Goal: Transaction & Acquisition: Purchase product/service

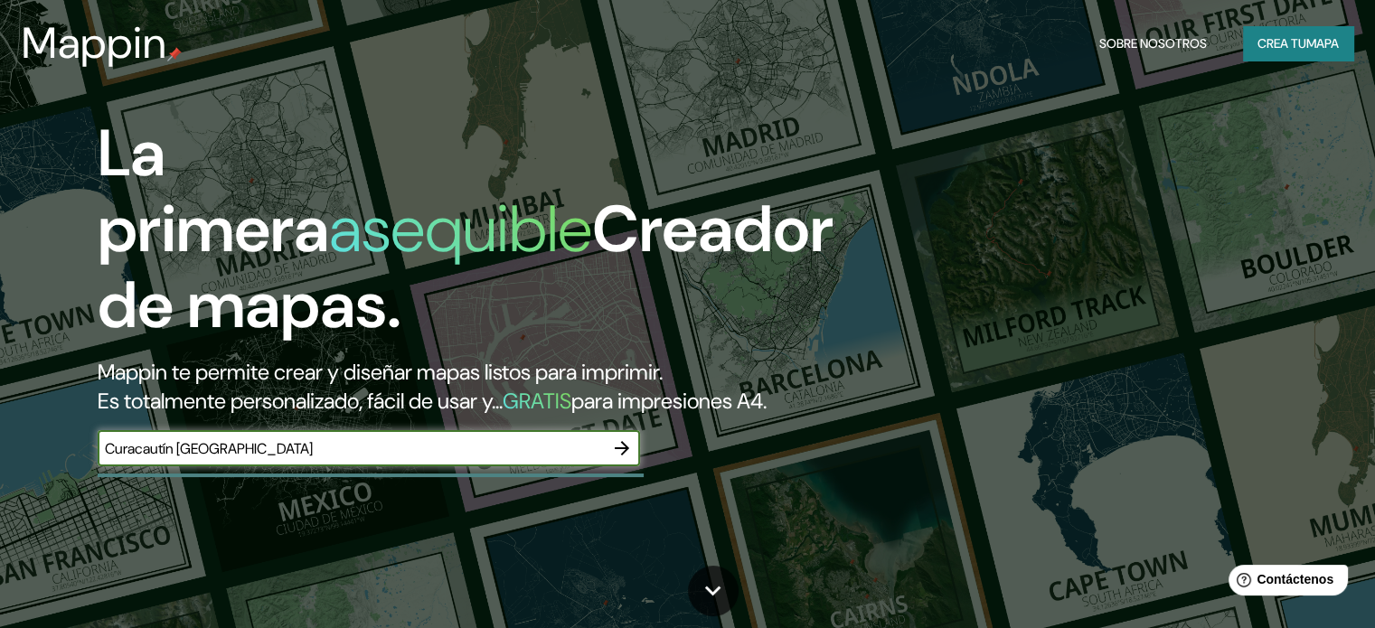
type input "Curacautín [GEOGRAPHIC_DATA]"
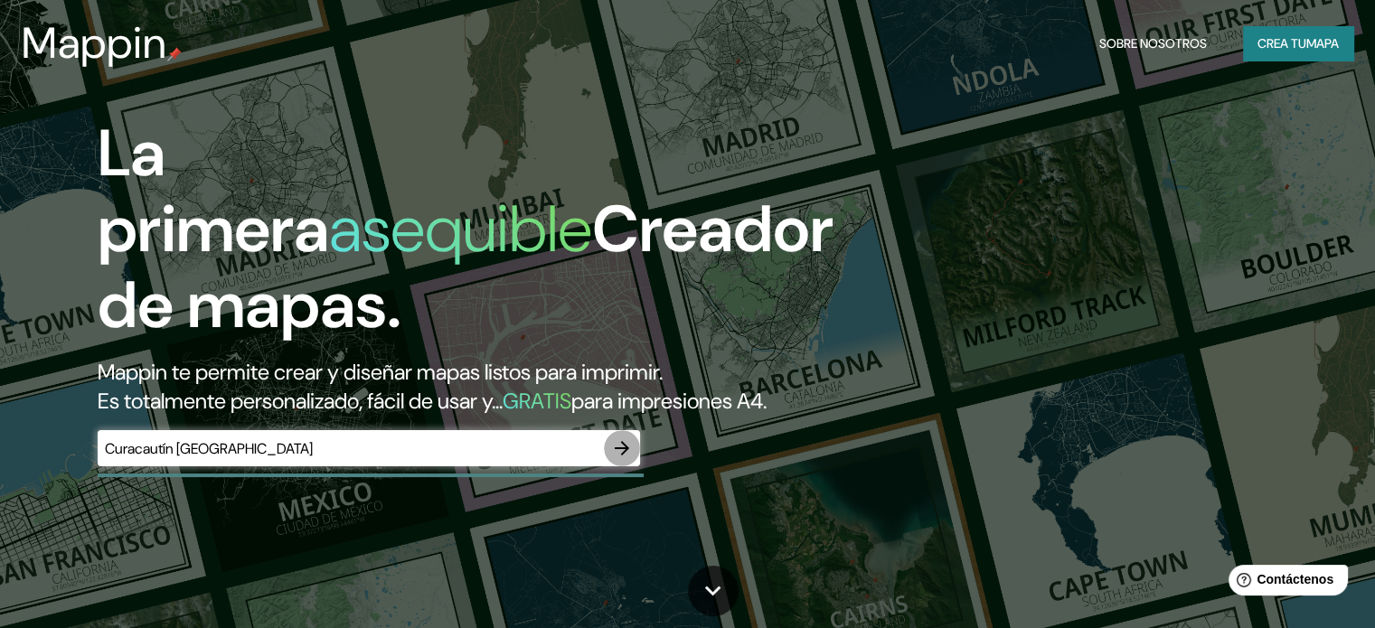
click at [624, 459] on icon "button" at bounding box center [622, 448] width 22 height 22
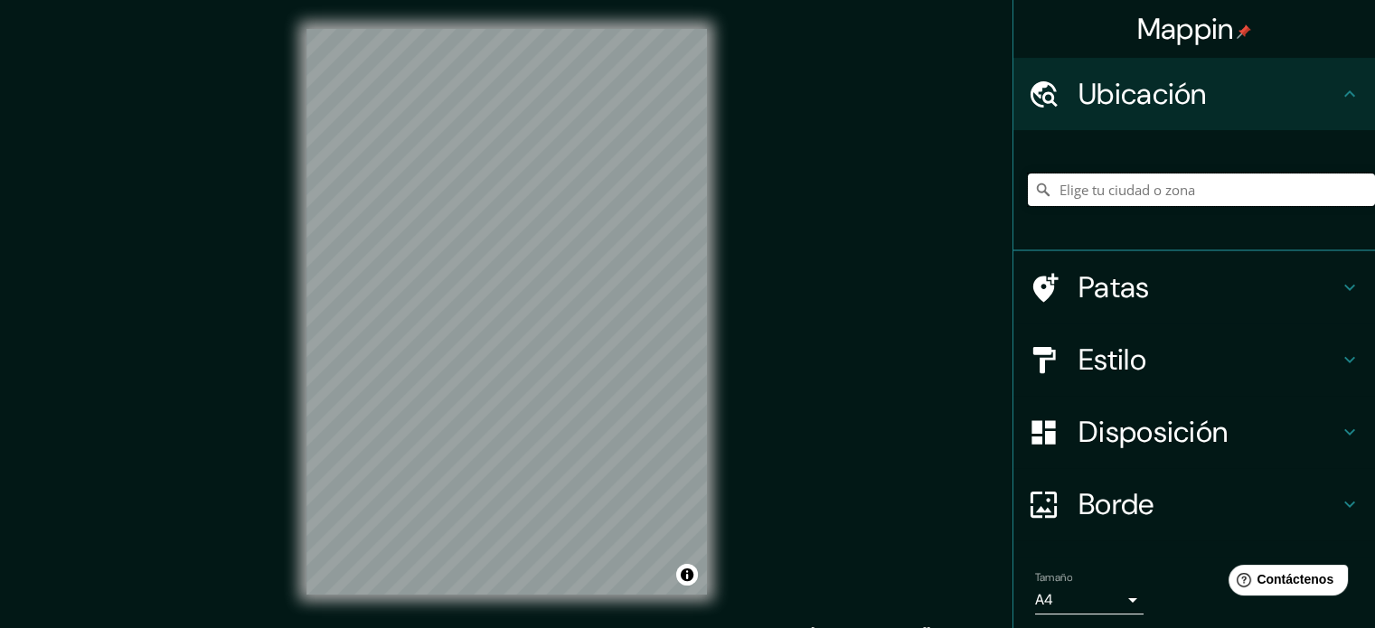
click at [1111, 190] on input "Elige tu ciudad o zona" at bounding box center [1201, 190] width 347 height 33
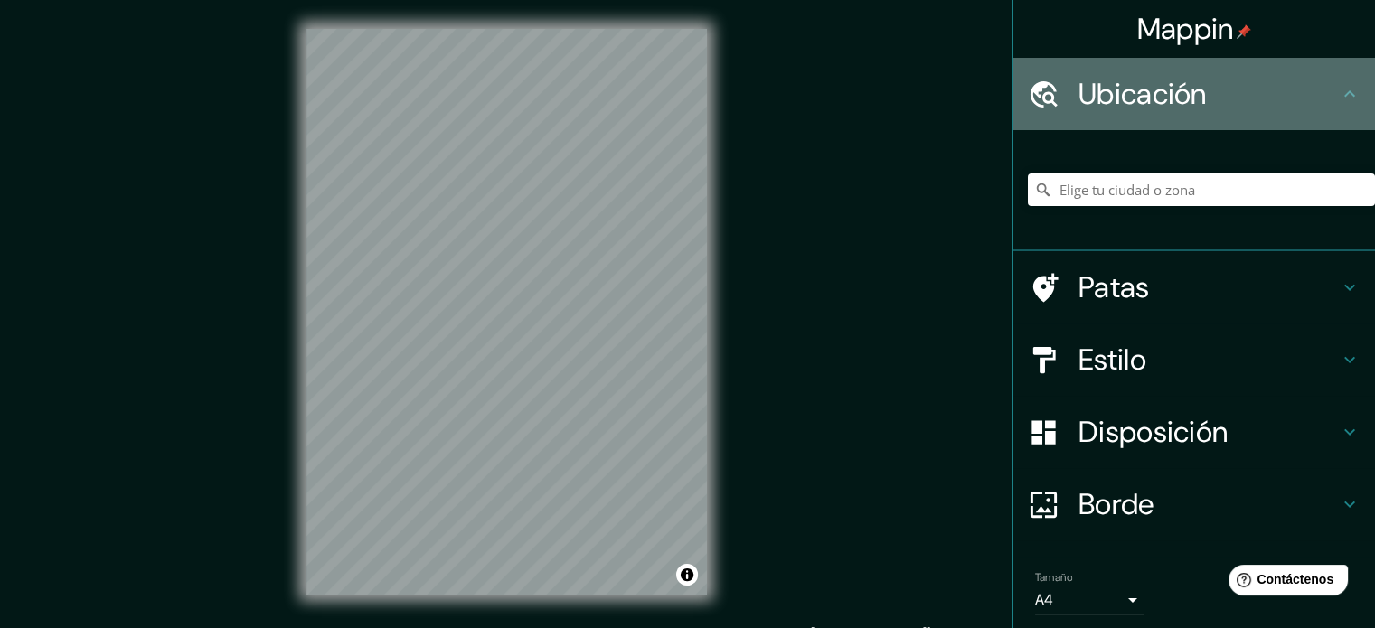
click at [1236, 104] on h4 "Ubicación" at bounding box center [1208, 94] width 260 height 36
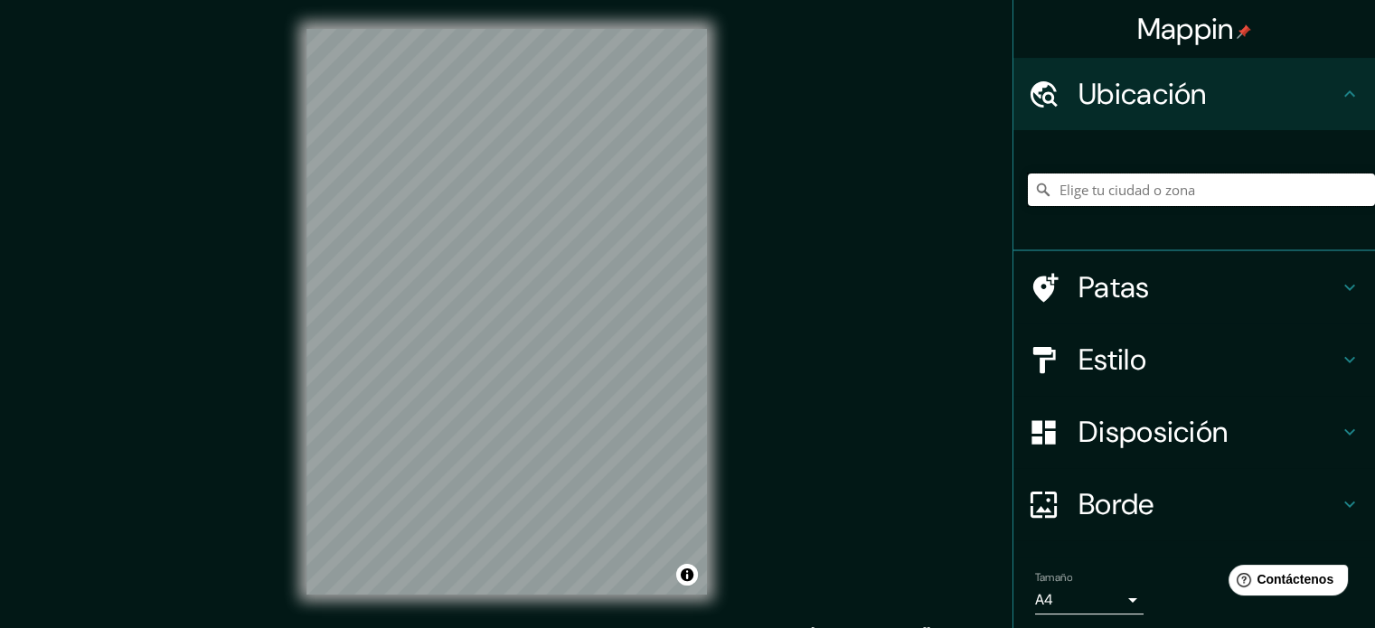
click at [1160, 180] on input "Elige tu ciudad o zona" at bounding box center [1201, 190] width 347 height 33
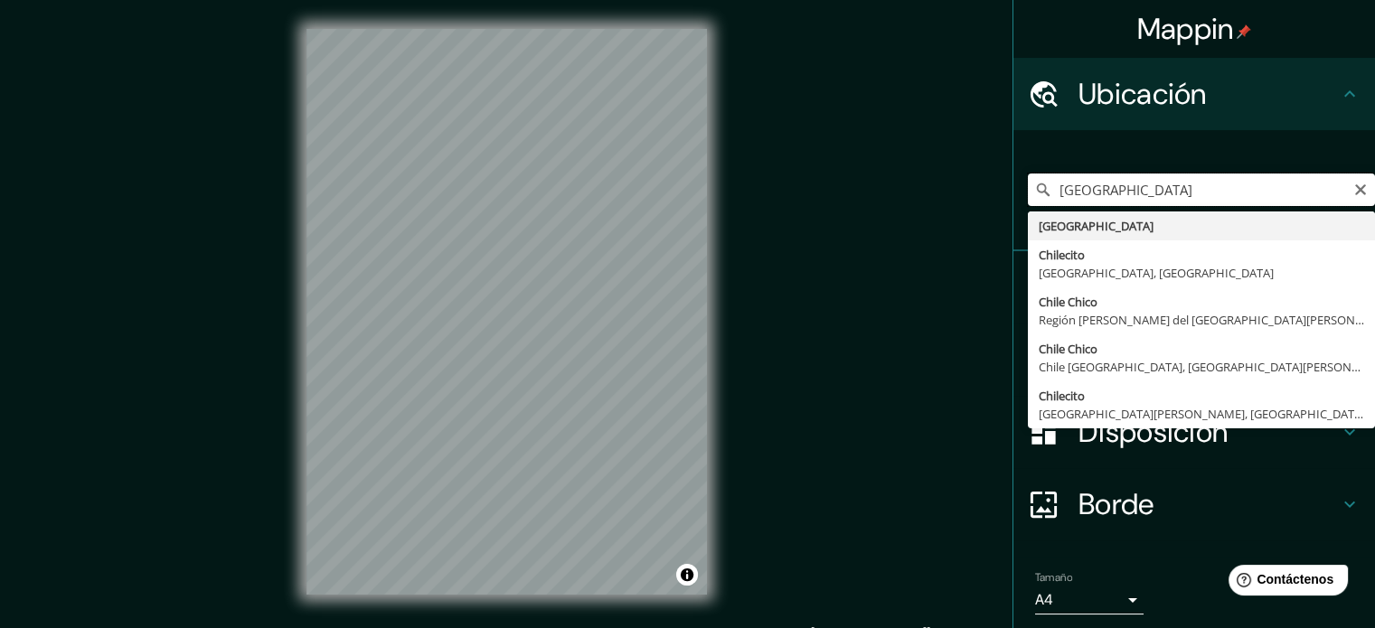
click at [1153, 197] on input "[GEOGRAPHIC_DATA]" at bounding box center [1201, 190] width 347 height 33
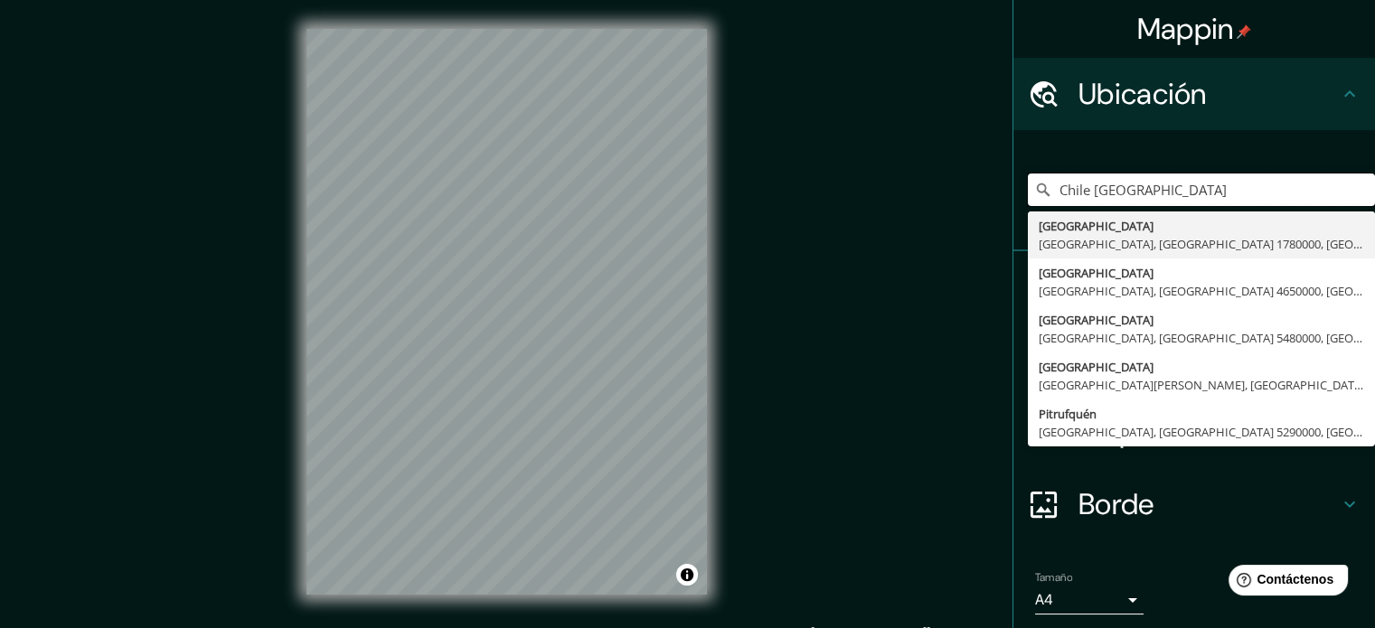
drag, startPoint x: 1262, startPoint y: 187, endPoint x: 1001, endPoint y: 215, distance: 261.8
click at [1013, 215] on div "Chile [GEOGRAPHIC_DATA], [GEOGRAPHIC_DATA] 1780000, [GEOGRAPHIC_DATA] [GEOGRAPH…" at bounding box center [1194, 190] width 362 height 121
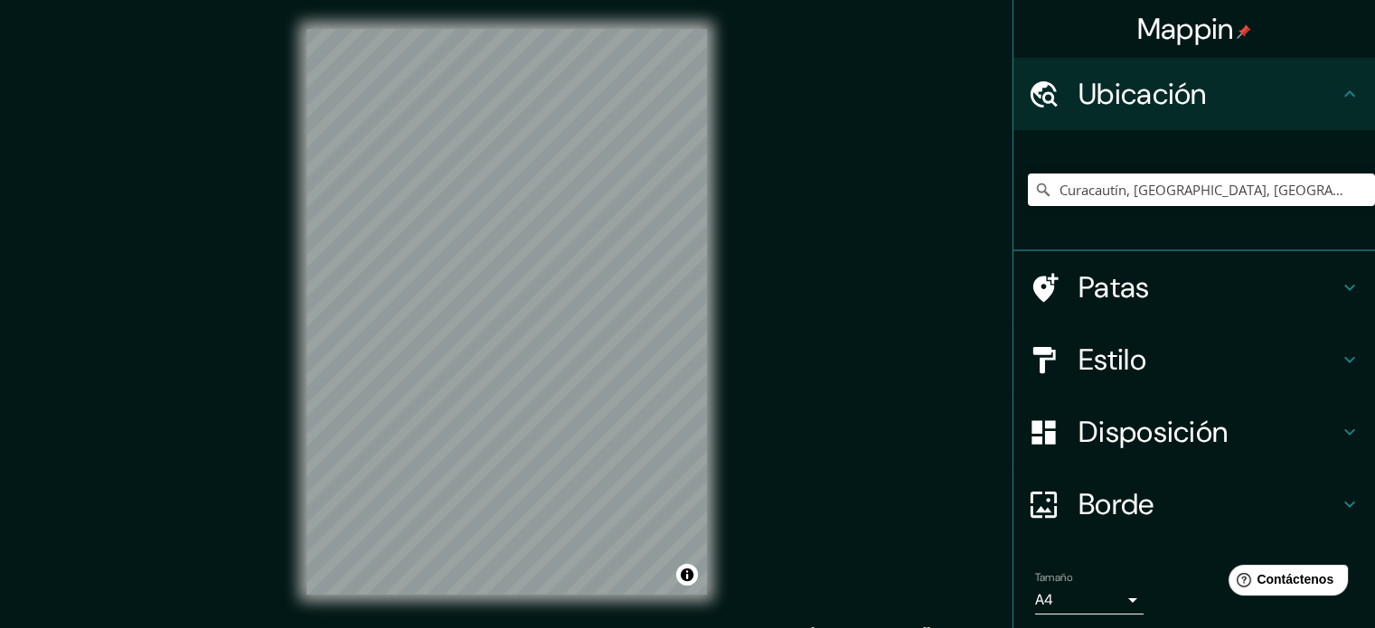
click at [775, 233] on div "Mappin Ubicación Curacautín, [GEOGRAPHIC_DATA], [GEOGRAPHIC_DATA] Patas Estilo …" at bounding box center [687, 326] width 1375 height 653
click at [1142, 191] on input "Curacautín, [GEOGRAPHIC_DATA], [GEOGRAPHIC_DATA]" at bounding box center [1201, 190] width 347 height 33
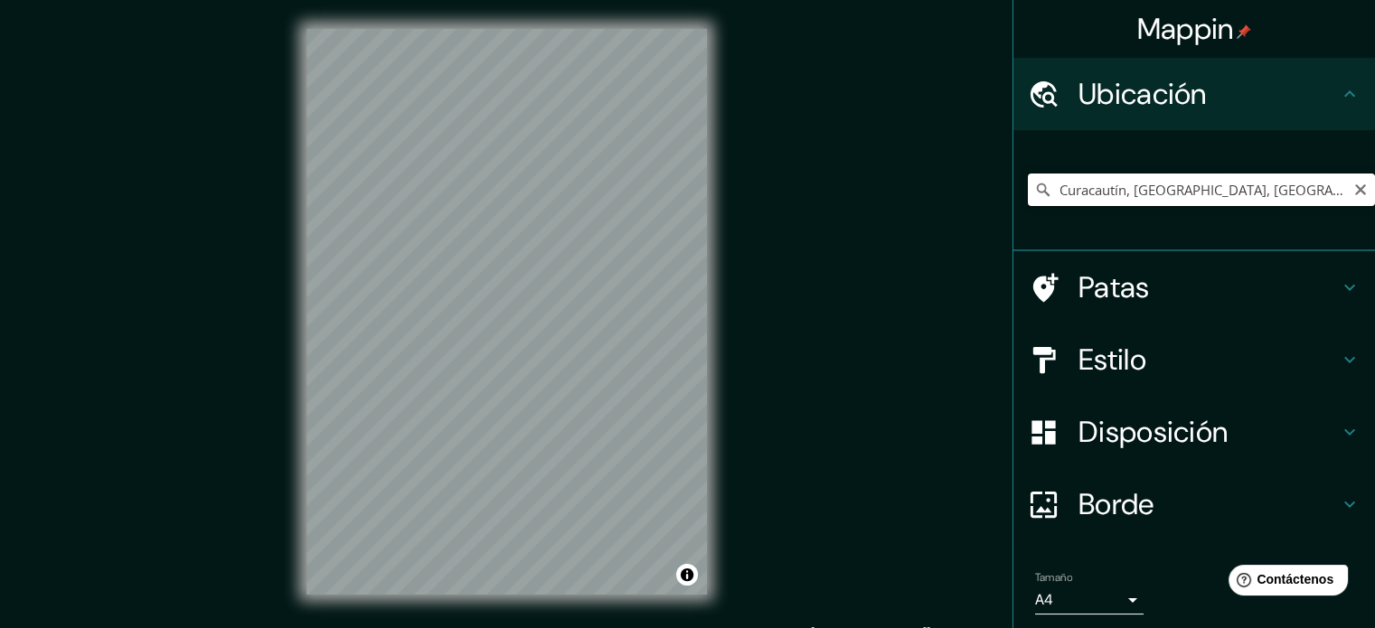
click at [1142, 191] on input "Curacautín, [GEOGRAPHIC_DATA], [GEOGRAPHIC_DATA]" at bounding box center [1201, 190] width 347 height 33
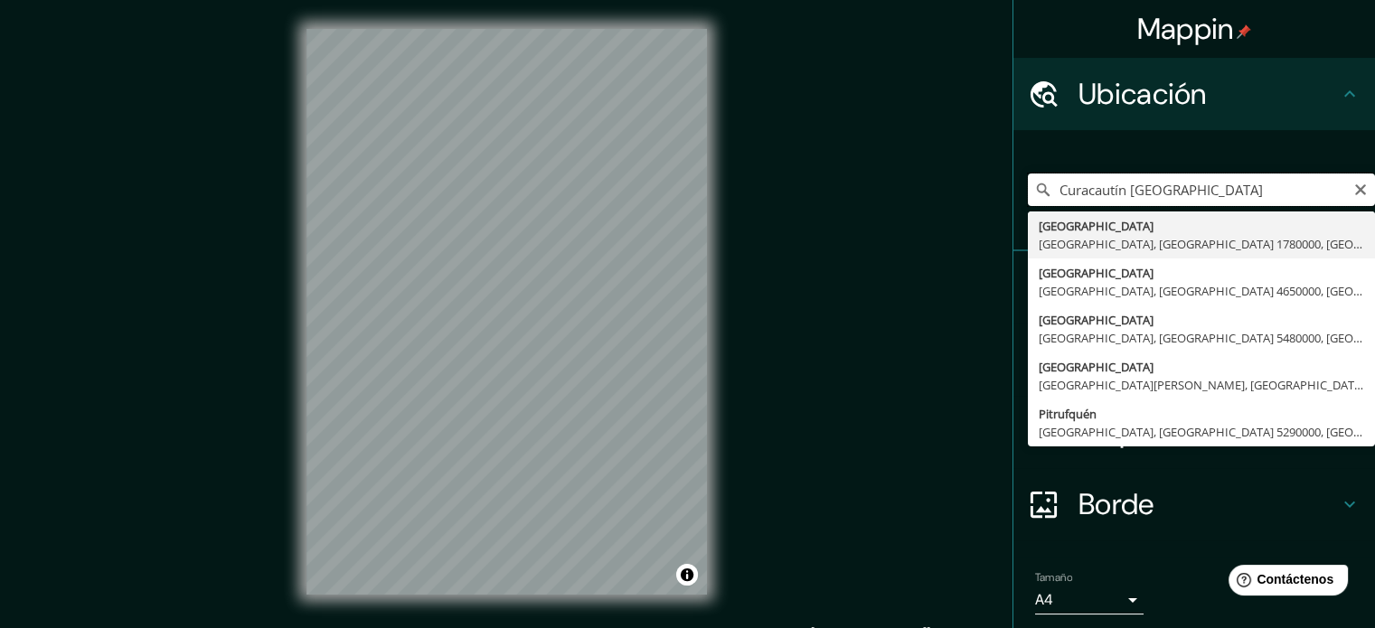
drag, startPoint x: 1117, startPoint y: 193, endPoint x: 999, endPoint y: 200, distance: 118.6
click at [1013, 200] on div "[GEOGRAPHIC_DATA], [GEOGRAPHIC_DATA] 1780000, [GEOGRAPHIC_DATA] [GEOGRAPHIC_DAT…" at bounding box center [1194, 190] width 362 height 121
drag, startPoint x: 1188, startPoint y: 192, endPoint x: 1243, endPoint y: 188, distance: 54.3
click at [1243, 188] on input "[GEOGRAPHIC_DATA]" at bounding box center [1201, 190] width 347 height 33
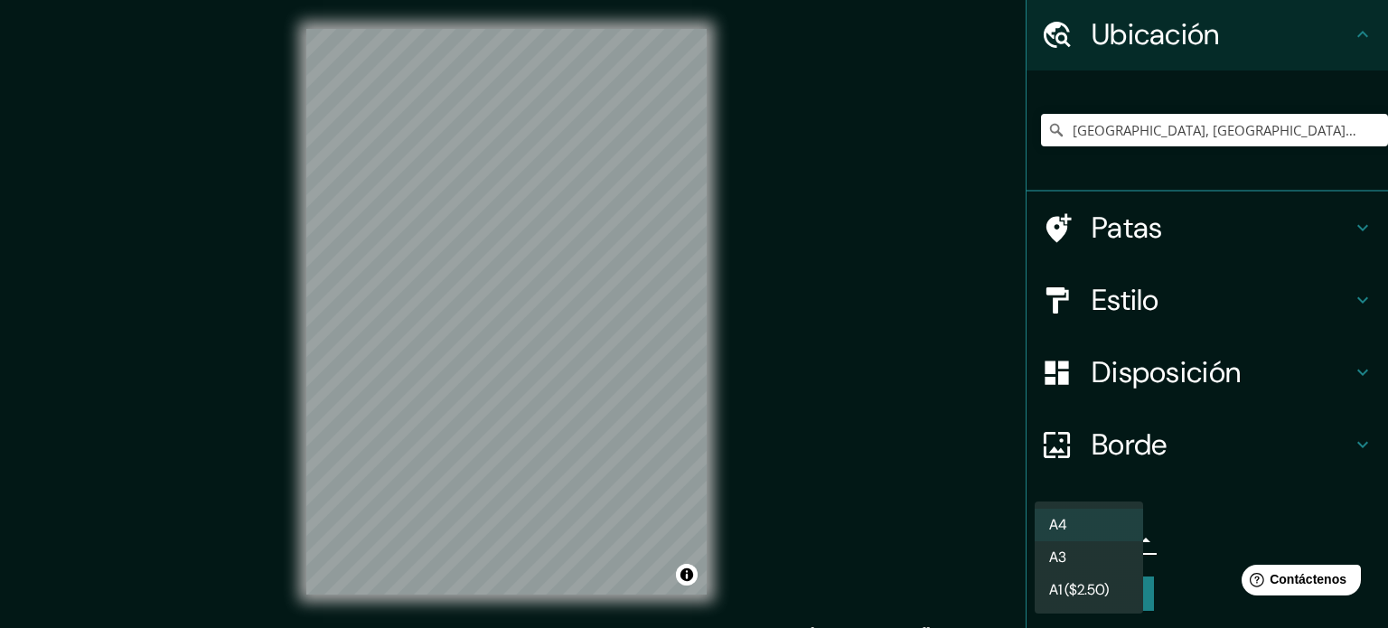
click at [1123, 548] on body "Mappin Ubicación [GEOGRAPHIC_DATA], [GEOGRAPHIC_DATA], [GEOGRAPHIC_DATA] 465000…" at bounding box center [694, 314] width 1388 height 628
click at [1160, 512] on div at bounding box center [694, 314] width 1388 height 628
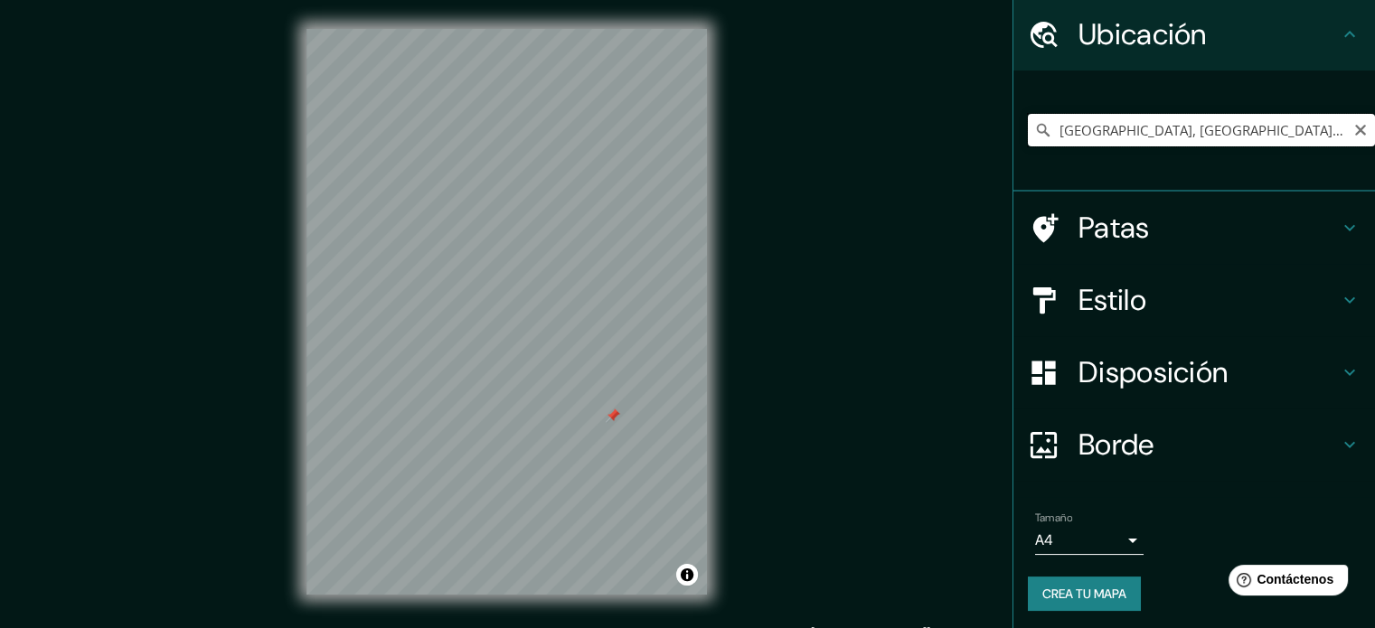
click at [1145, 136] on input "[GEOGRAPHIC_DATA], [GEOGRAPHIC_DATA], [GEOGRAPHIC_DATA] 4650000, [GEOGRAPHIC_DA…" at bounding box center [1201, 130] width 347 height 33
drag, startPoint x: 1216, startPoint y: 133, endPoint x: 1404, endPoint y: 127, distance: 189.0
click at [1374, 127] on html "Mappin Ubicación [GEOGRAPHIC_DATA], [GEOGRAPHIC_DATA], [GEOGRAPHIC_DATA] 465000…" at bounding box center [687, 314] width 1375 height 628
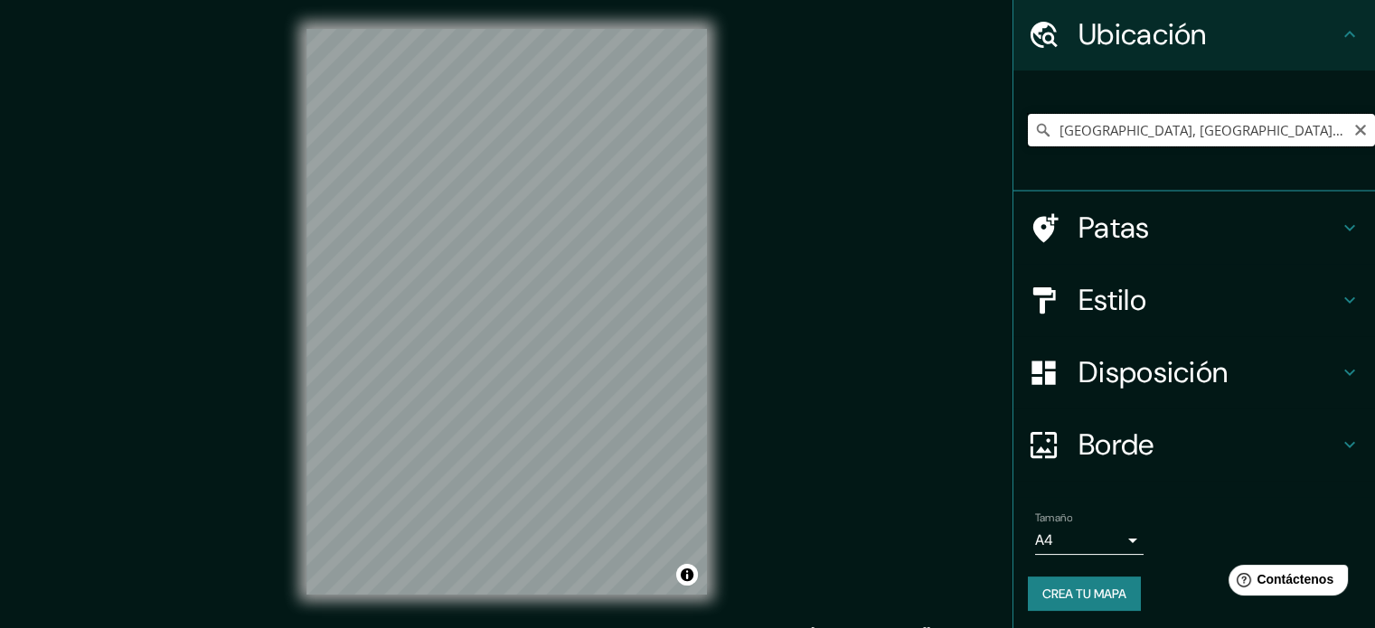
click at [1135, 122] on input "[GEOGRAPHIC_DATA], [GEOGRAPHIC_DATA], [GEOGRAPHIC_DATA] 1780000, [GEOGRAPHIC_DA…" at bounding box center [1201, 130] width 347 height 33
type input "Melipeuco, [GEOGRAPHIC_DATA], [GEOGRAPHIC_DATA]"
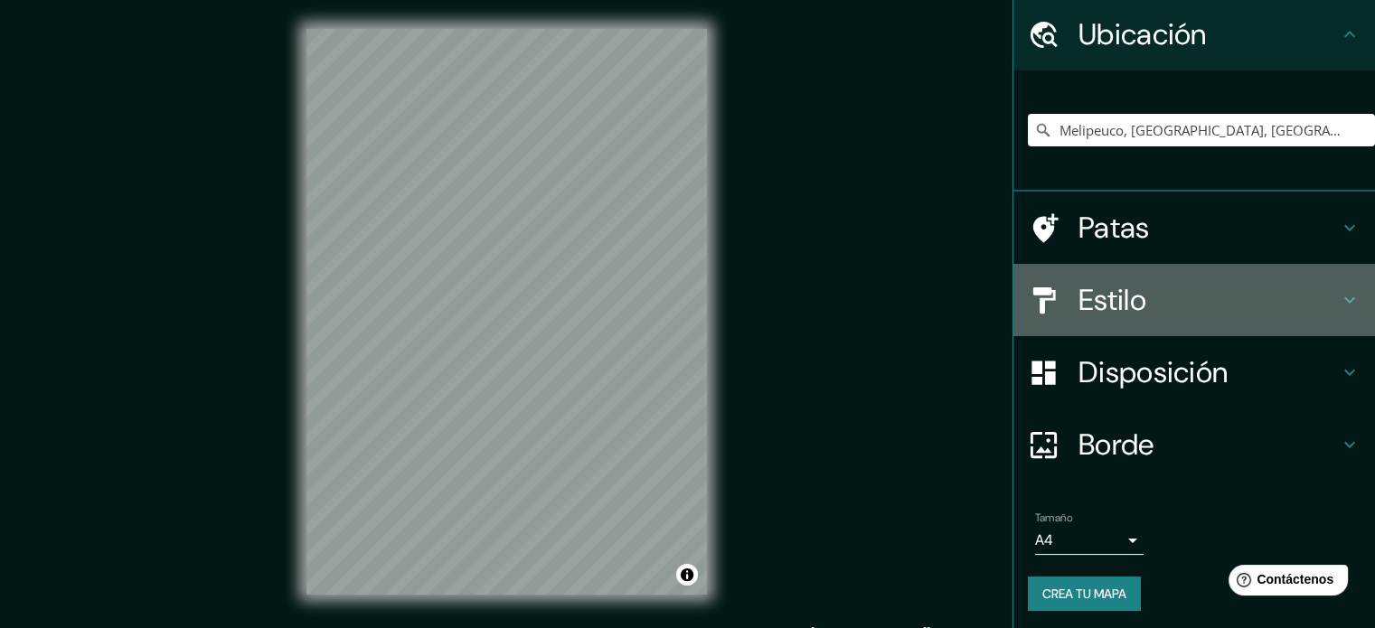
click at [1131, 281] on font "Estilo" at bounding box center [1112, 300] width 68 height 38
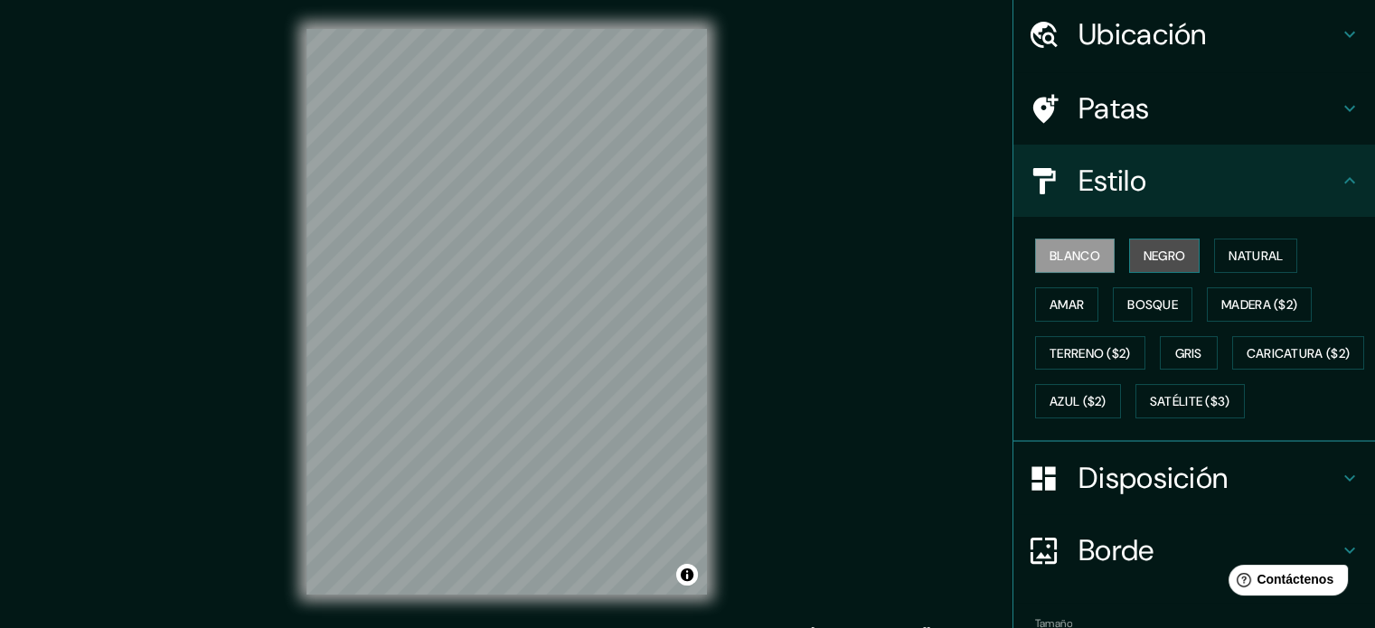
click at [1143, 264] on font "Negro" at bounding box center [1164, 255] width 42 height 23
click at [1084, 258] on font "Blanco" at bounding box center [1074, 256] width 51 height 16
click at [1258, 239] on button "Natural" at bounding box center [1255, 256] width 83 height 34
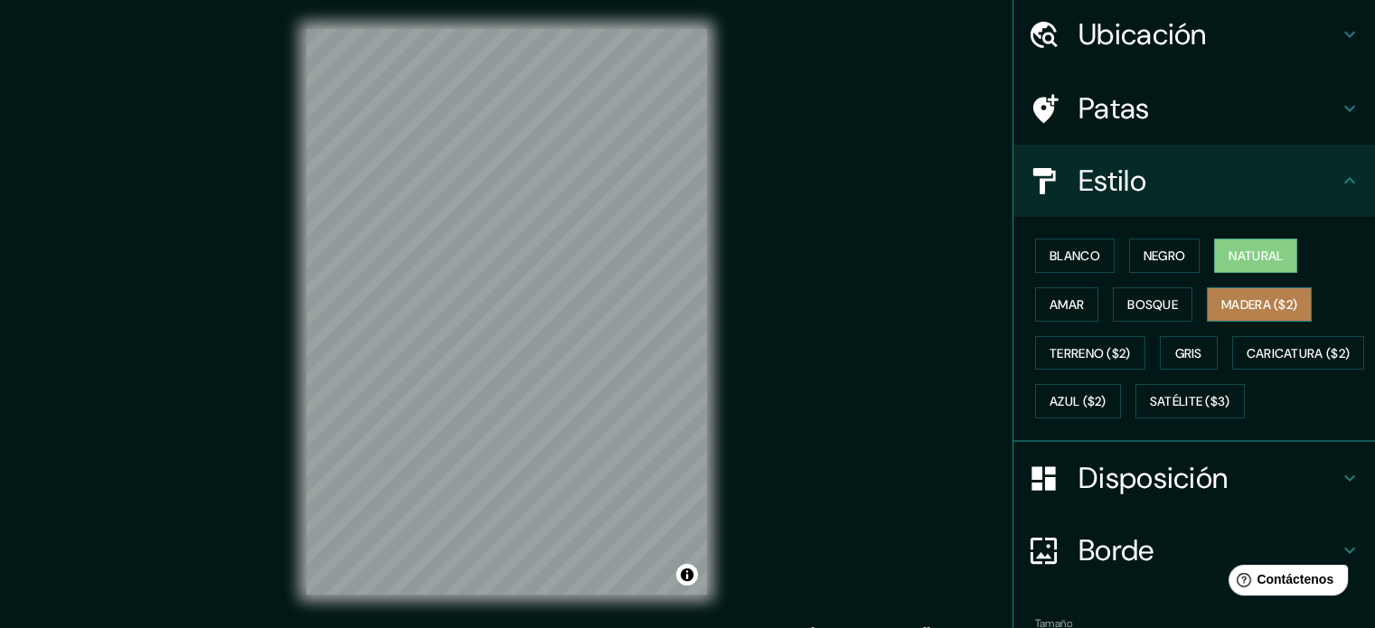
click at [1221, 293] on font "Madera ($2)" at bounding box center [1259, 304] width 76 height 23
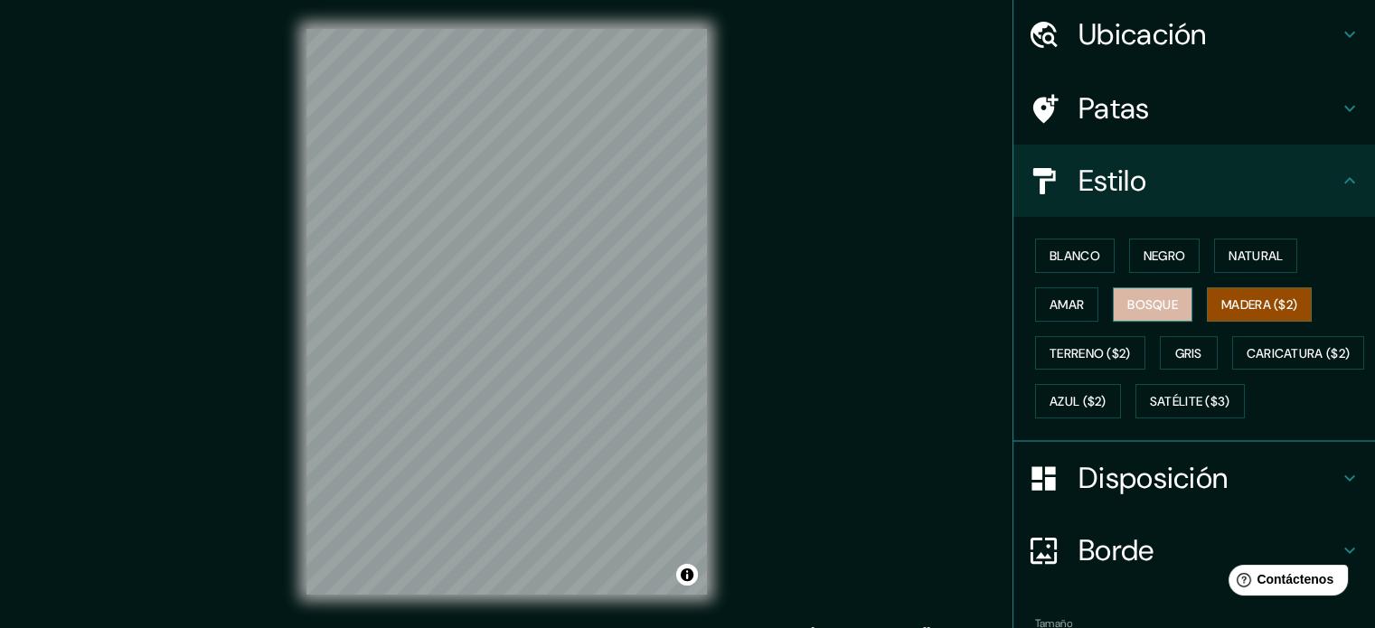
click at [1153, 303] on font "Bosque" at bounding box center [1152, 304] width 51 height 16
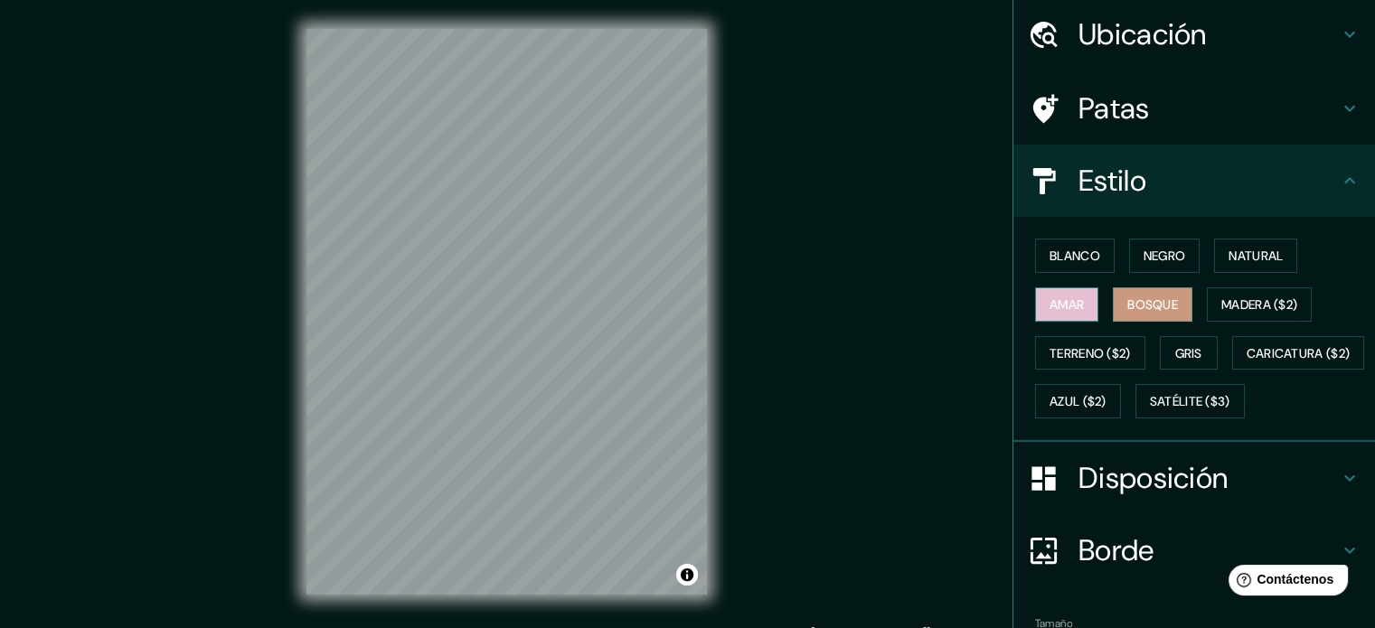
click at [1066, 305] on font "Amar" at bounding box center [1066, 304] width 34 height 16
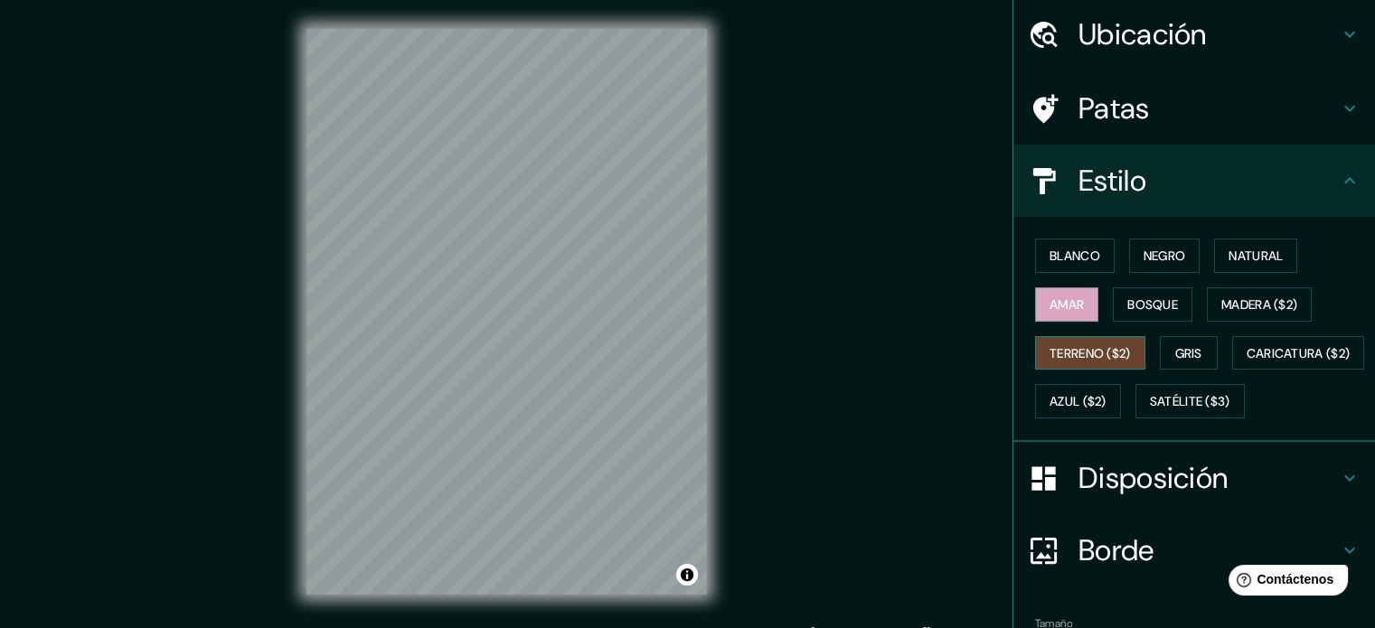
click at [1089, 351] on font "Terreno ($2)" at bounding box center [1089, 353] width 81 height 16
click at [1178, 350] on font "Gris" at bounding box center [1188, 353] width 27 height 16
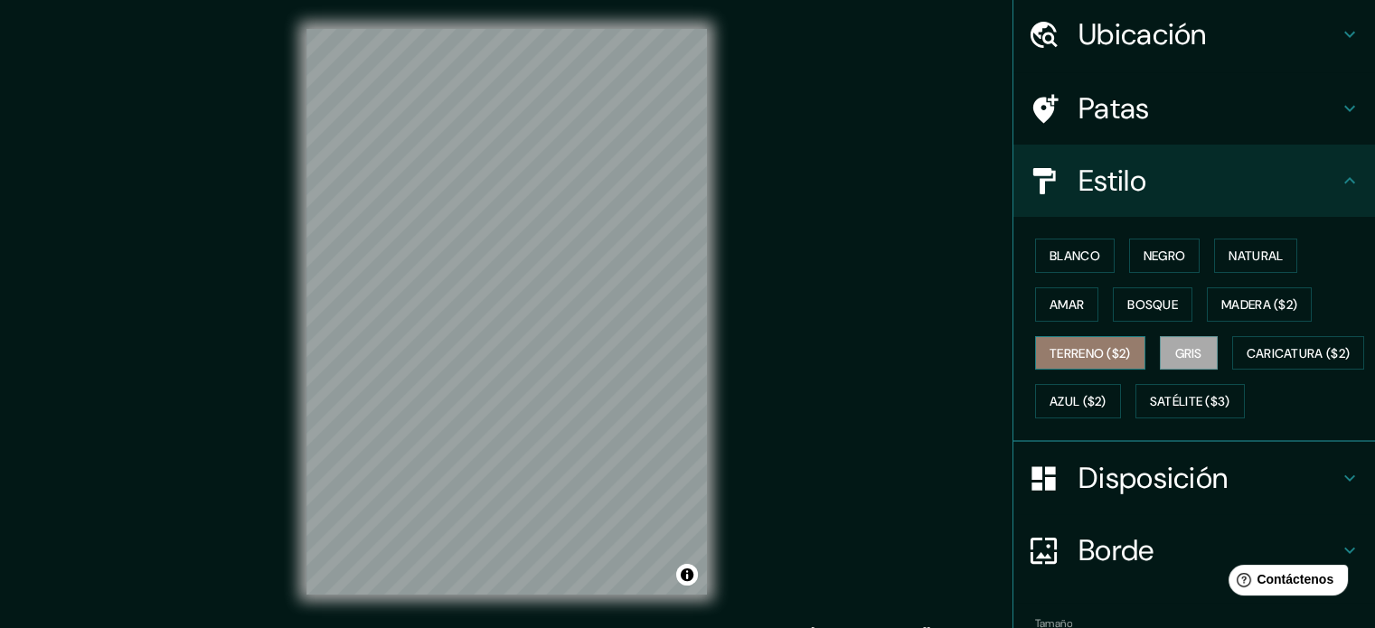
click at [1095, 345] on font "Terreno ($2)" at bounding box center [1089, 353] width 81 height 16
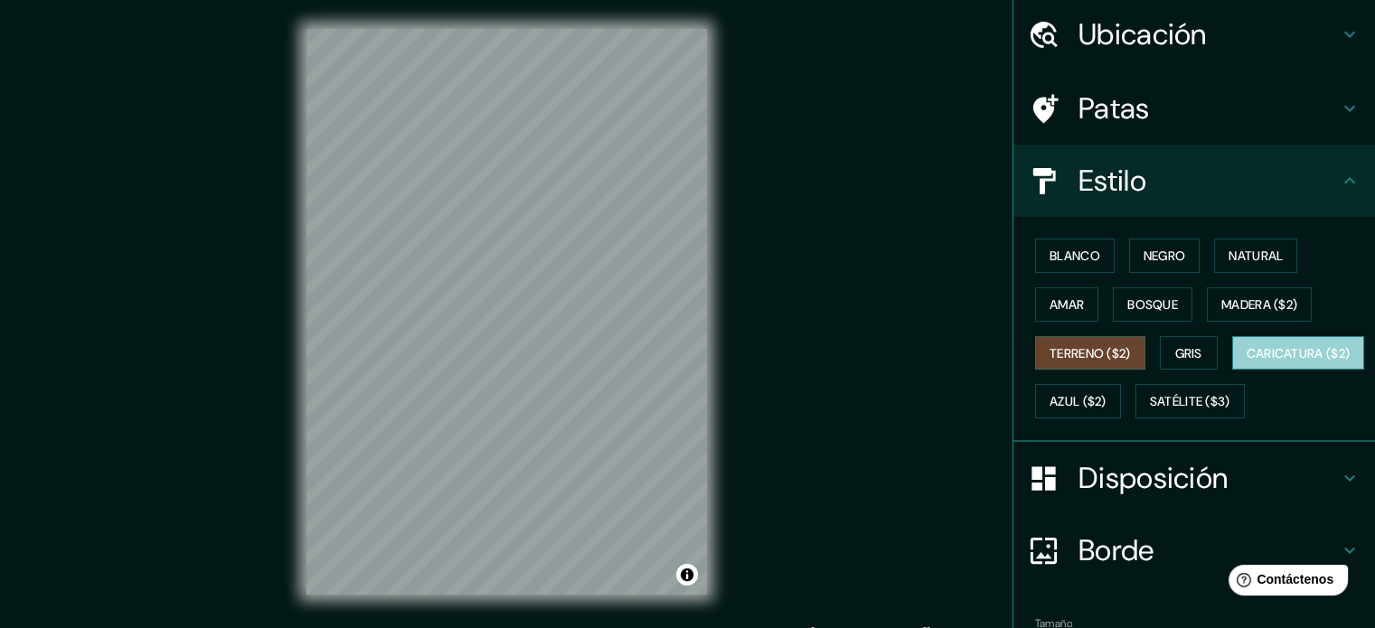
click at [1246, 365] on font "Caricatura ($2)" at bounding box center [1298, 353] width 104 height 23
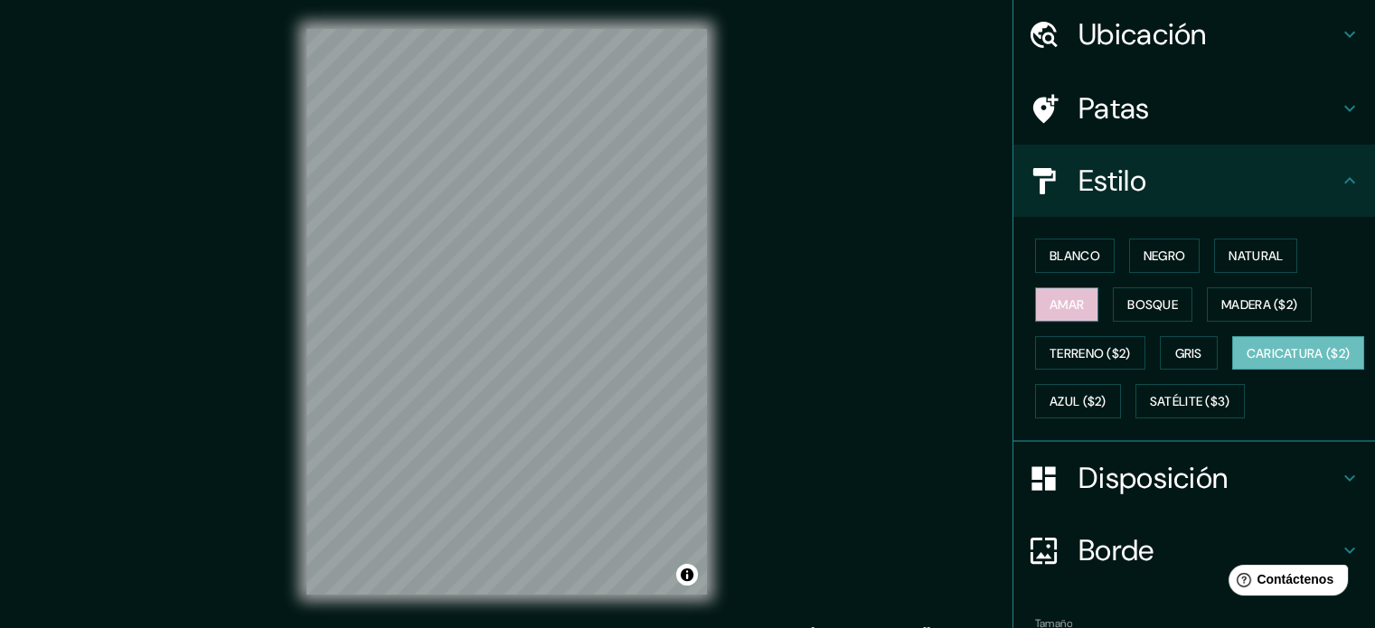
click at [1056, 294] on font "Amar" at bounding box center [1066, 304] width 34 height 23
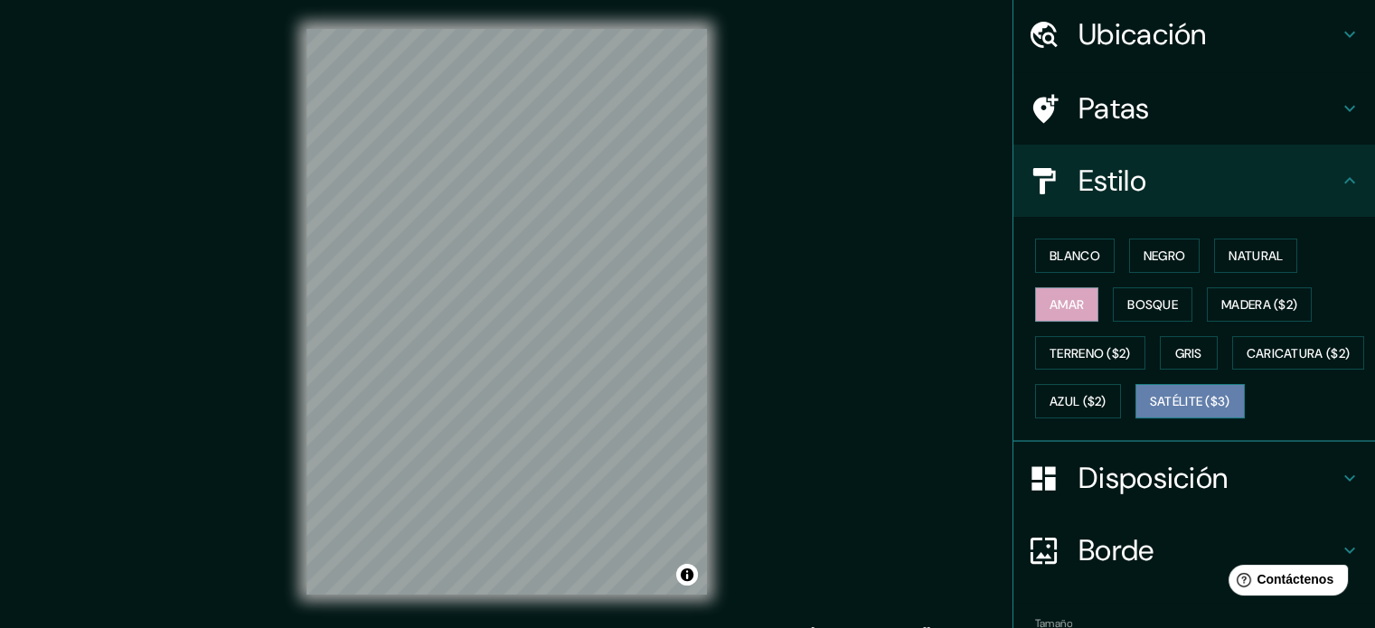
click at [1150, 410] on font "Satélite ($3)" at bounding box center [1190, 402] width 80 height 16
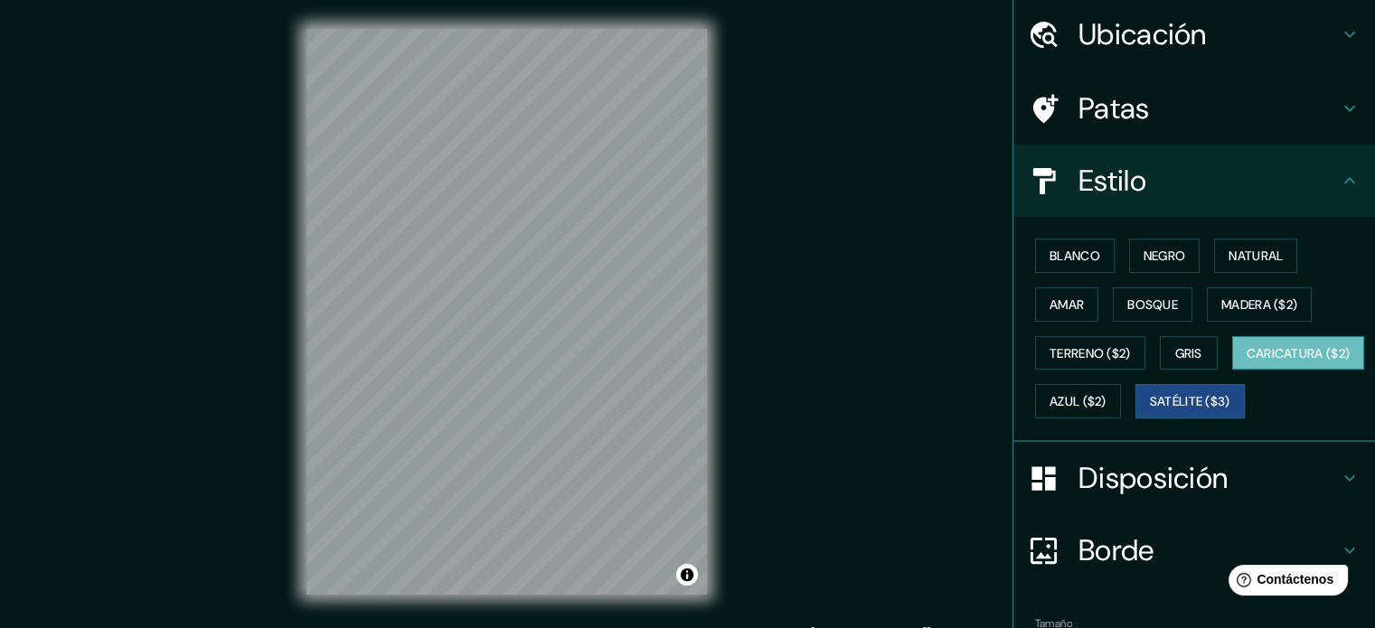
click at [1246, 362] on font "Caricatura ($2)" at bounding box center [1298, 353] width 104 height 16
click at [1106, 400] on font "Azul ($2)" at bounding box center [1077, 402] width 57 height 16
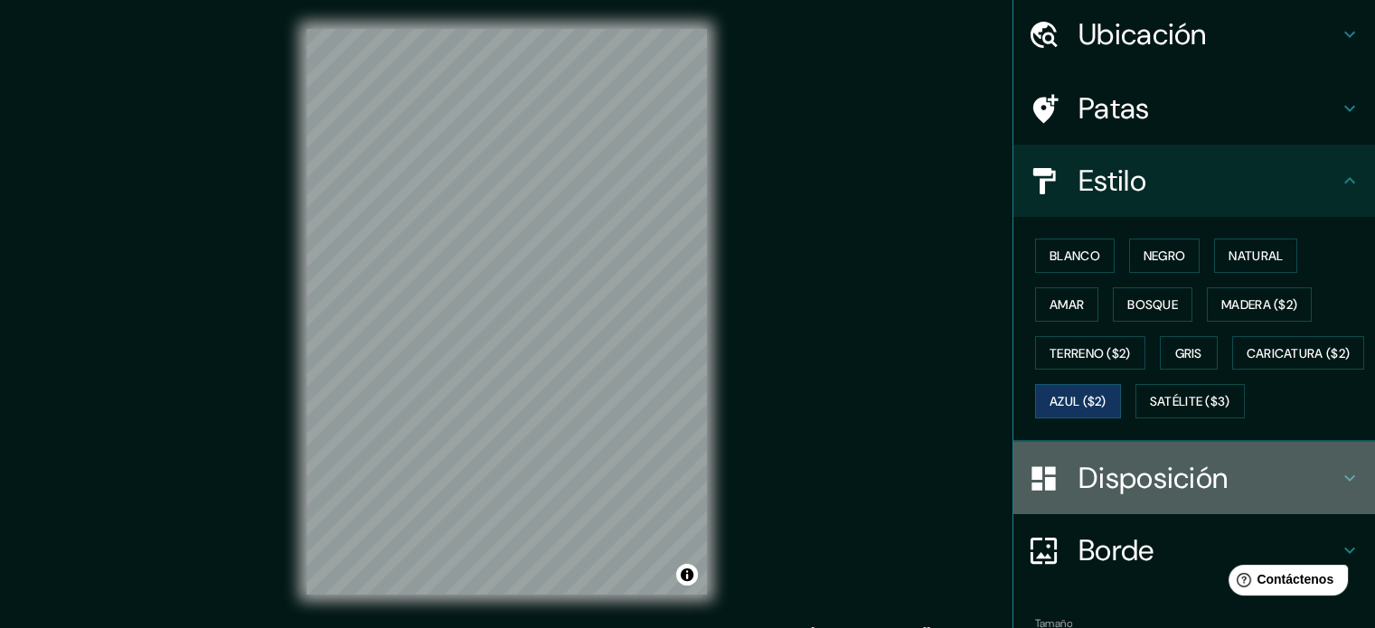
click at [1202, 497] on font "Disposición" at bounding box center [1152, 478] width 149 height 38
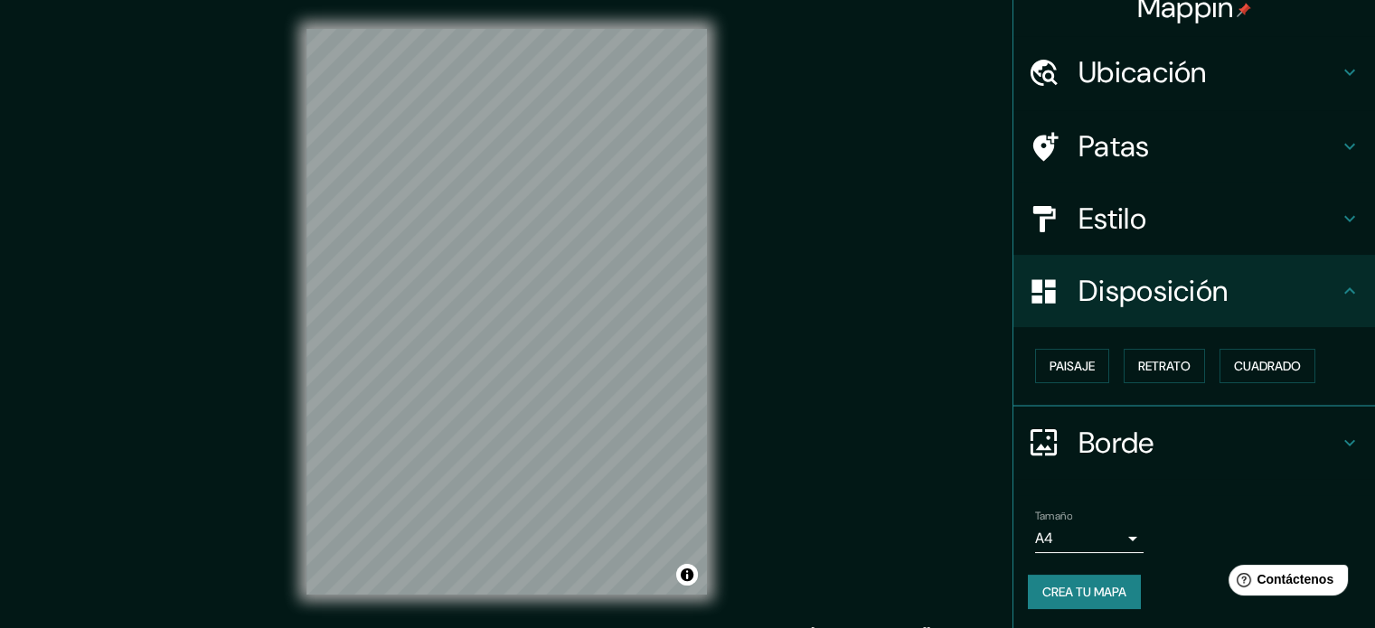
scroll to position [22, 0]
click at [1159, 358] on font "Retrato" at bounding box center [1164, 366] width 52 height 16
click at [1079, 363] on font "Paisaje" at bounding box center [1071, 366] width 45 height 16
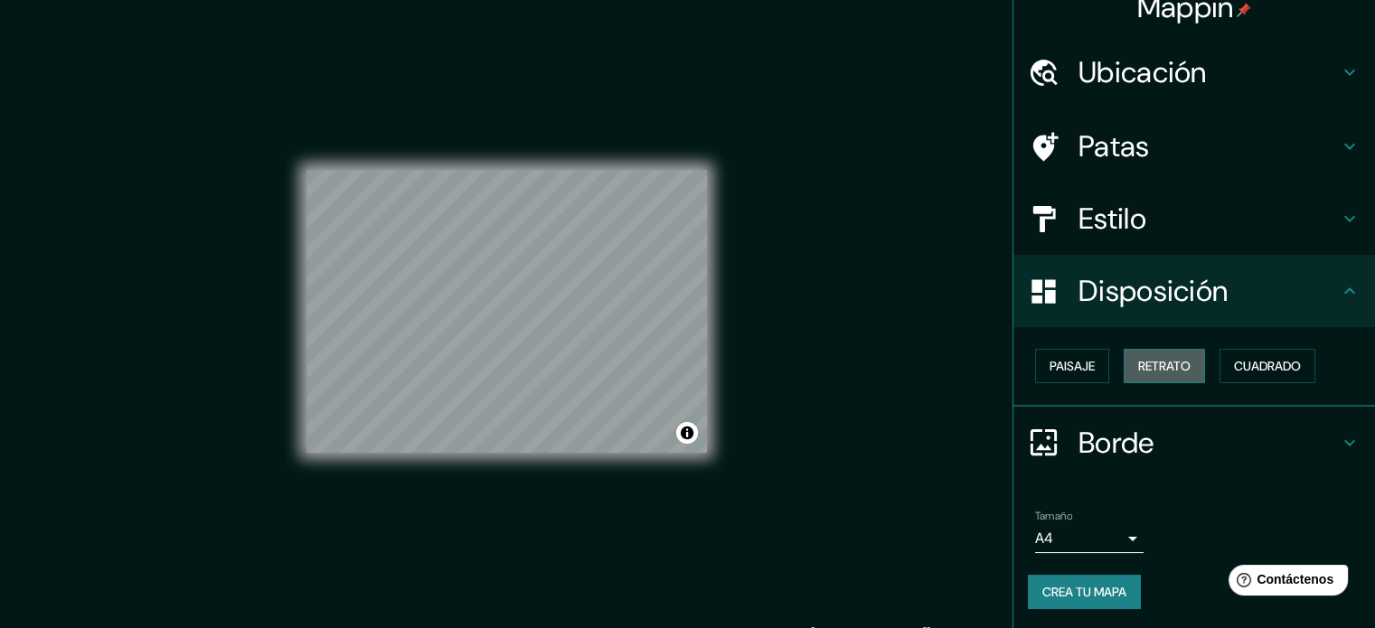
click at [1123, 357] on button "Retrato" at bounding box center [1163, 366] width 81 height 34
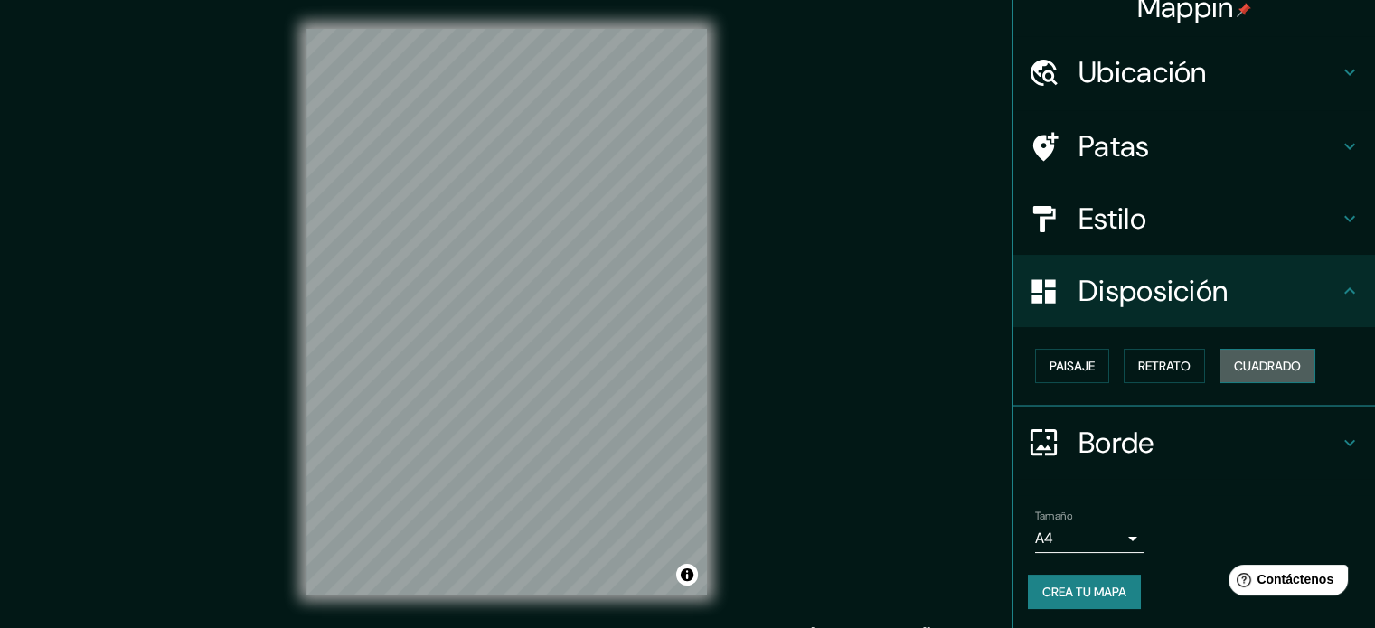
click at [1220, 358] on button "Cuadrado" at bounding box center [1267, 366] width 96 height 34
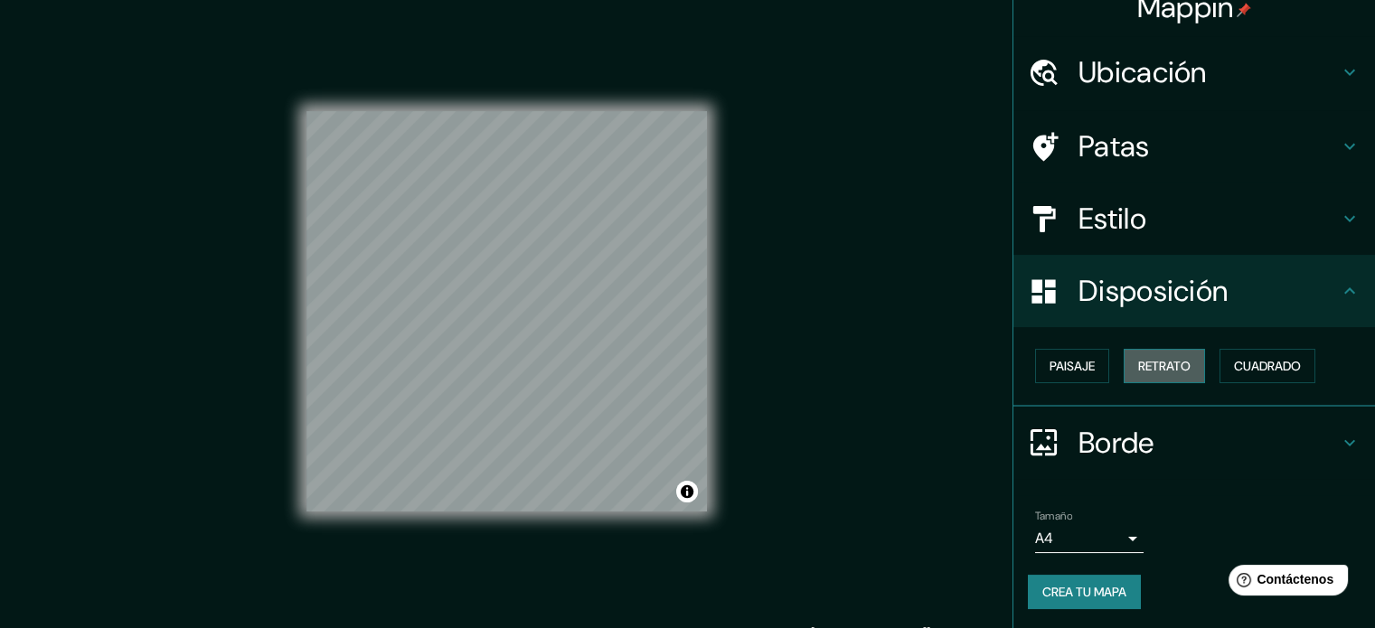
click at [1182, 361] on button "Retrato" at bounding box center [1163, 366] width 81 height 34
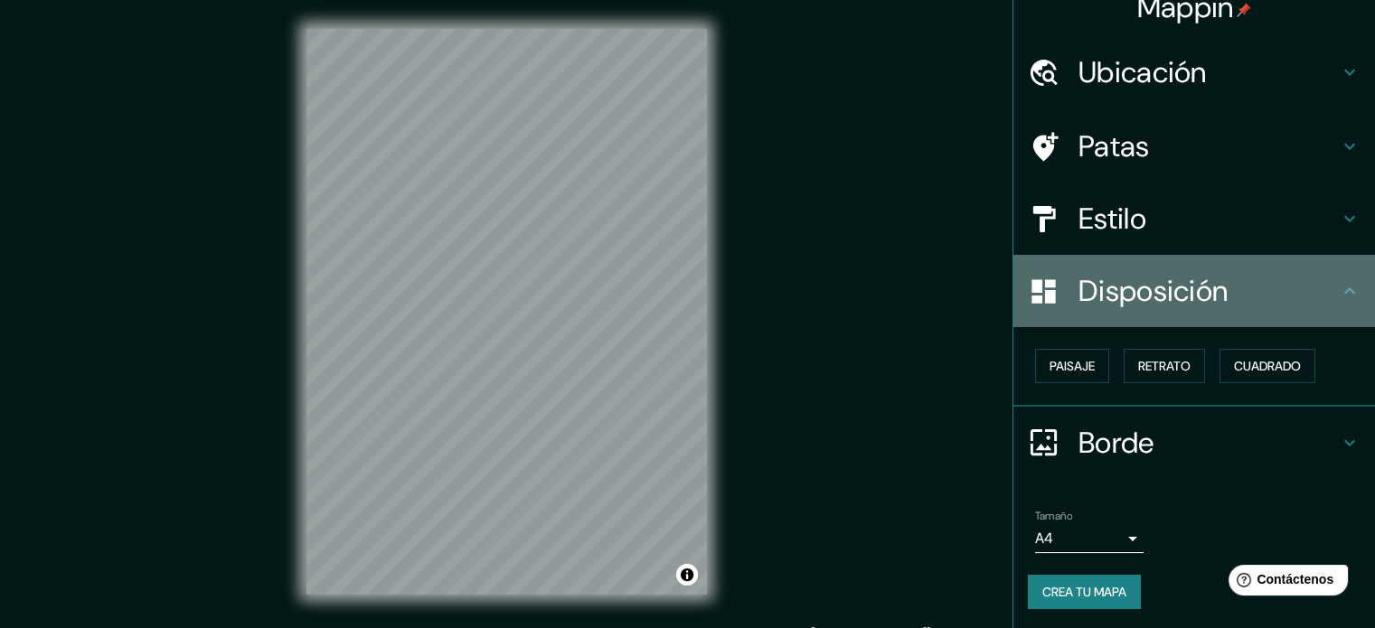
click at [1185, 285] on font "Disposición" at bounding box center [1152, 291] width 149 height 38
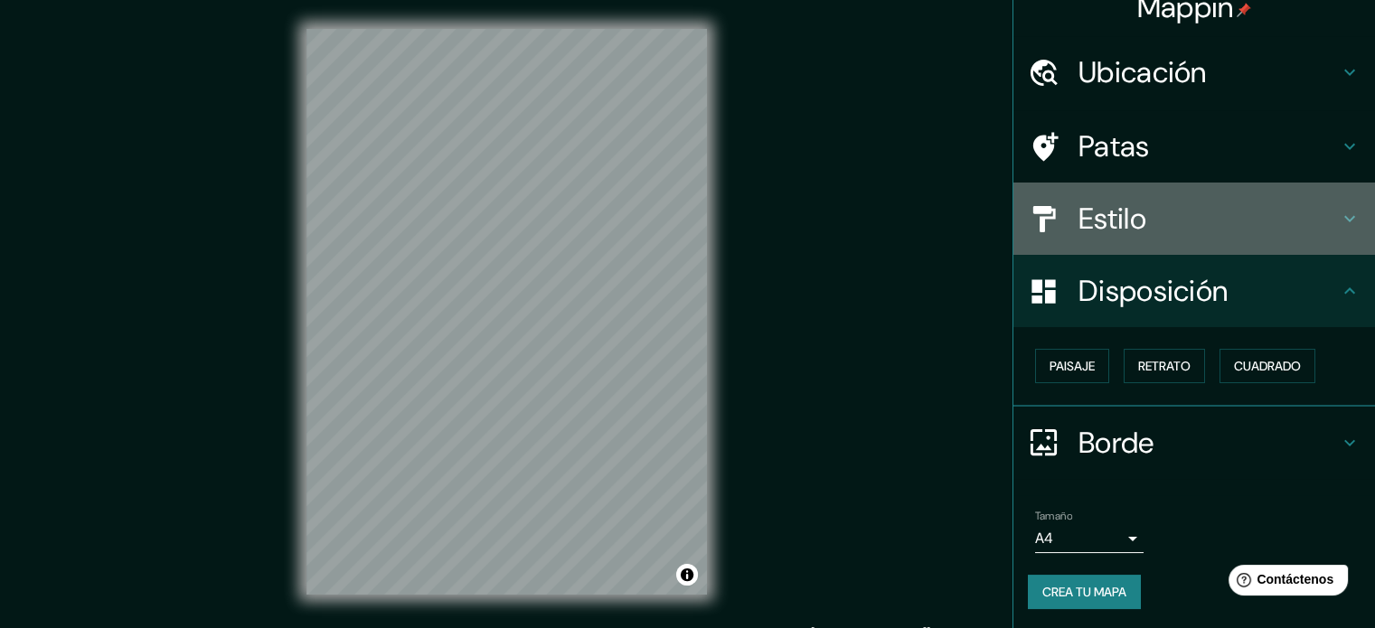
click at [1099, 213] on font "Estilo" at bounding box center [1112, 219] width 68 height 38
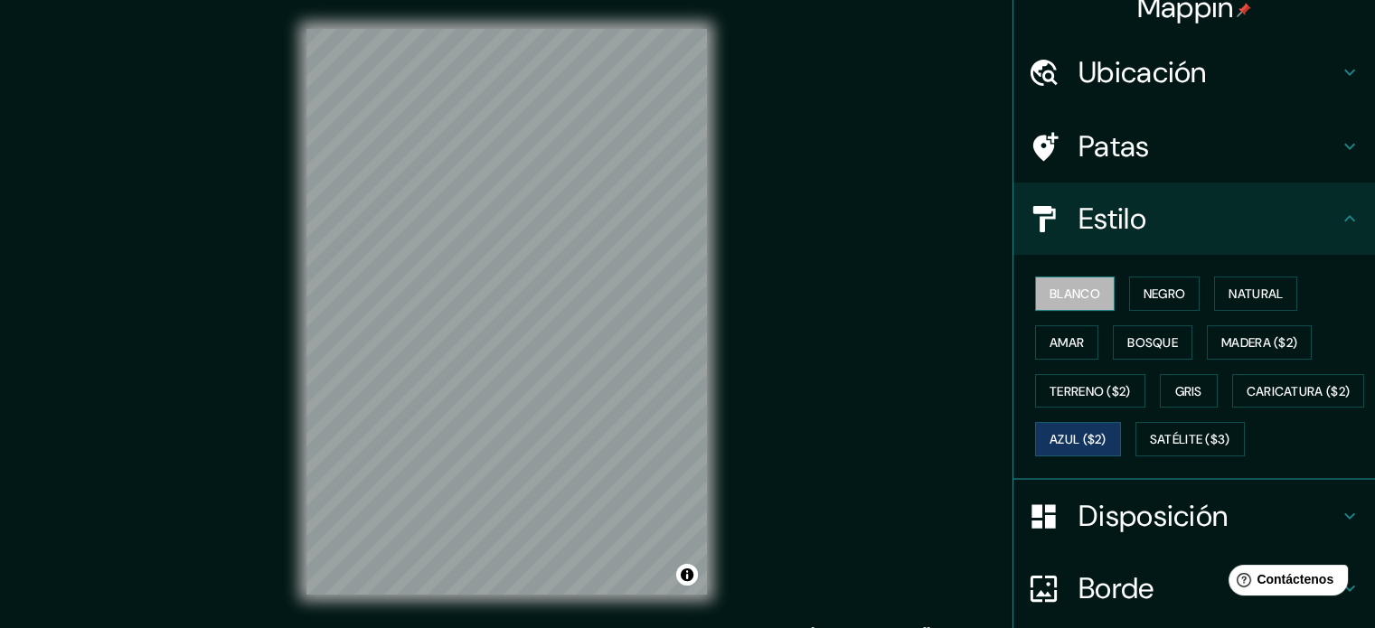
click at [1095, 297] on button "Blanco" at bounding box center [1075, 294] width 80 height 34
click at [1214, 294] on button "Natural" at bounding box center [1255, 294] width 83 height 34
click at [712, 441] on div "© Mapbox © OpenStreetMap Improve this map" at bounding box center [506, 312] width 458 height 624
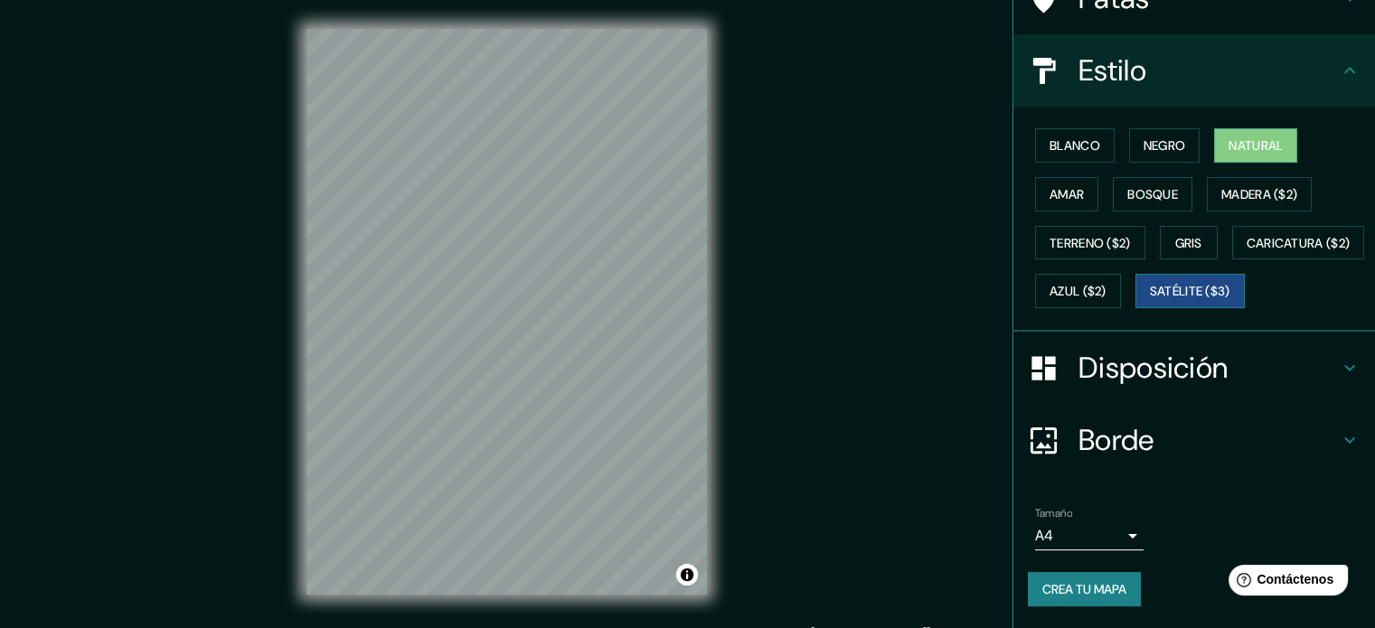
scroll to position [0, 0]
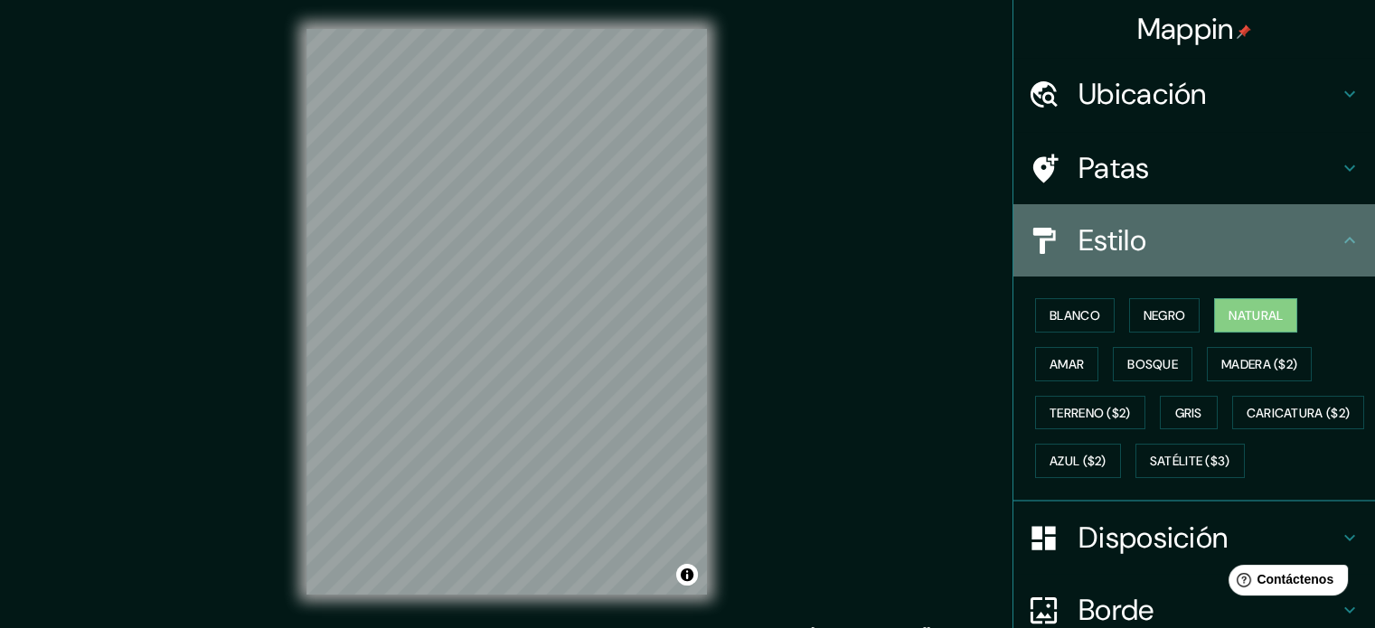
click at [1344, 249] on icon at bounding box center [1349, 241] width 22 height 22
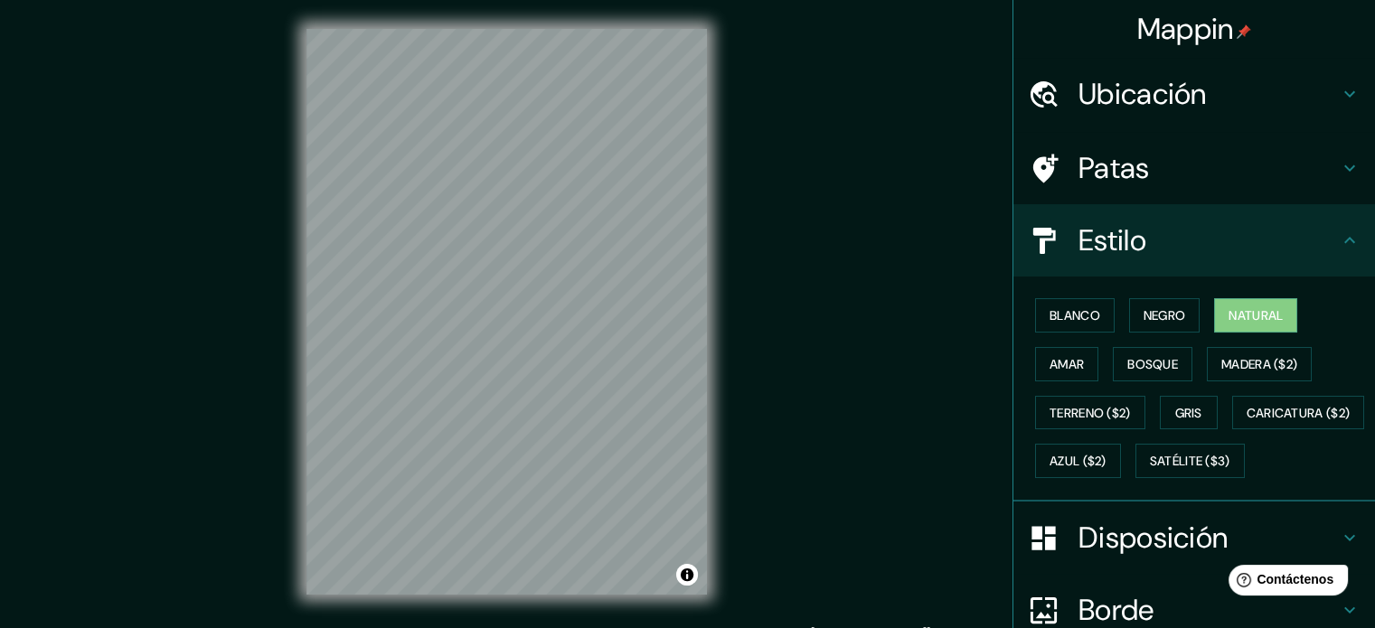
click at [1338, 240] on icon at bounding box center [1349, 241] width 22 height 22
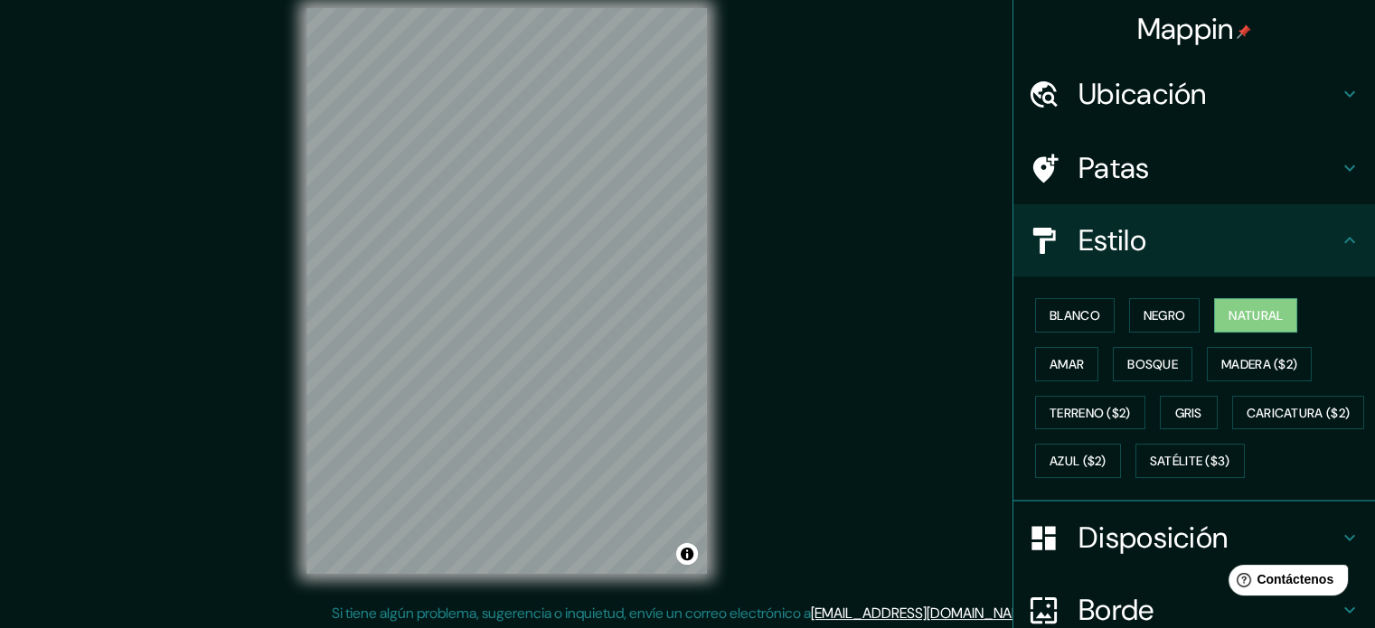
scroll to position [23, 0]
